Goal: Task Accomplishment & Management: Manage account settings

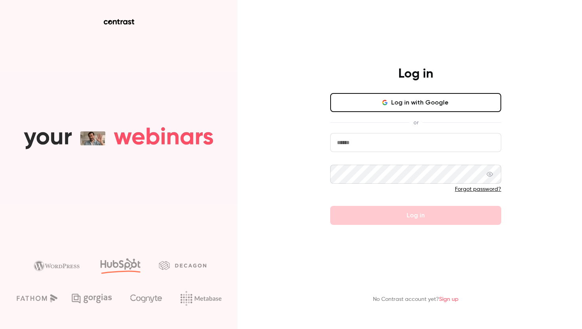
click at [448, 107] on button "Log in with Google" at bounding box center [415, 102] width 171 height 19
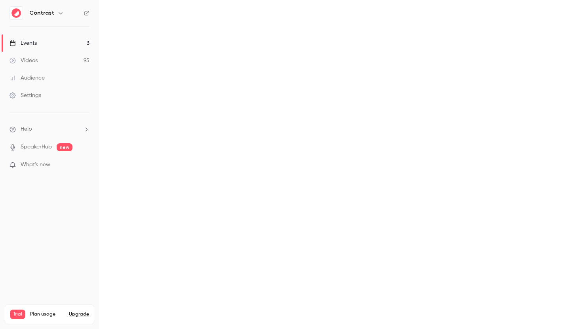
click at [44, 98] on link "Settings" at bounding box center [49, 95] width 99 height 17
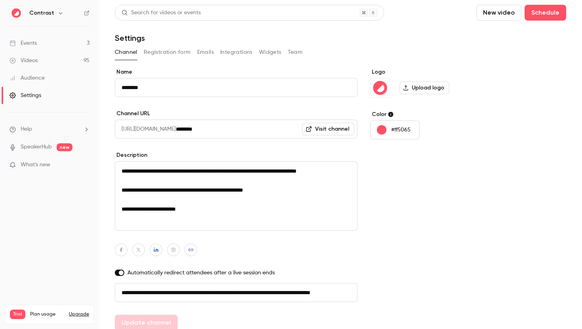
scroll to position [32, 0]
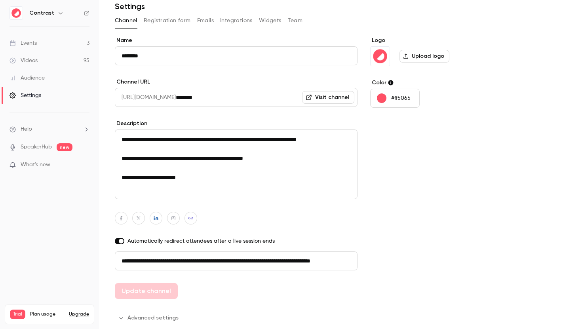
click at [165, 316] on button "Advanced settings" at bounding box center [149, 318] width 69 height 13
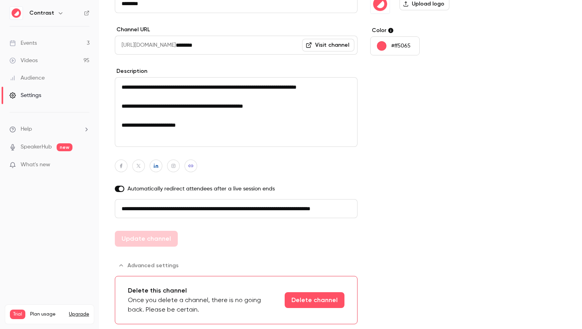
scroll to position [0, 0]
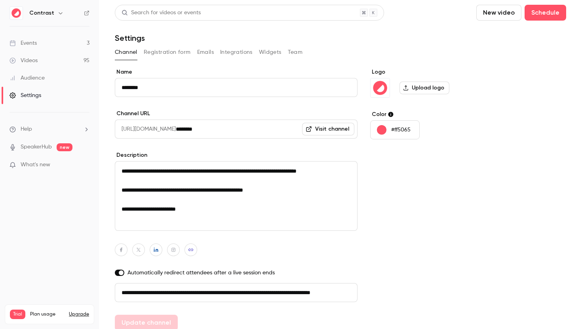
click at [325, 261] on div "**********" at bounding box center [236, 199] width 243 height 263
click at [37, 94] on div "Settings" at bounding box center [26, 96] width 32 height 8
click at [126, 52] on button "Channel" at bounding box center [126, 52] width 23 height 13
